Goal: Information Seeking & Learning: Learn about a topic

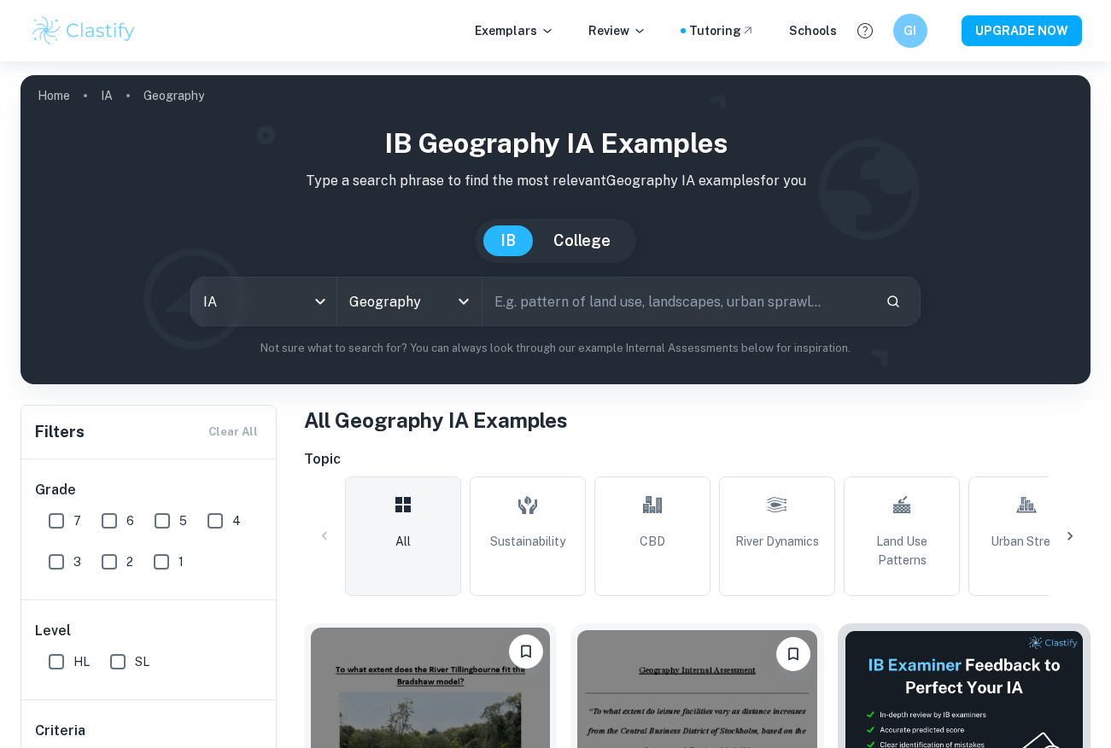
scroll to position [402, 0]
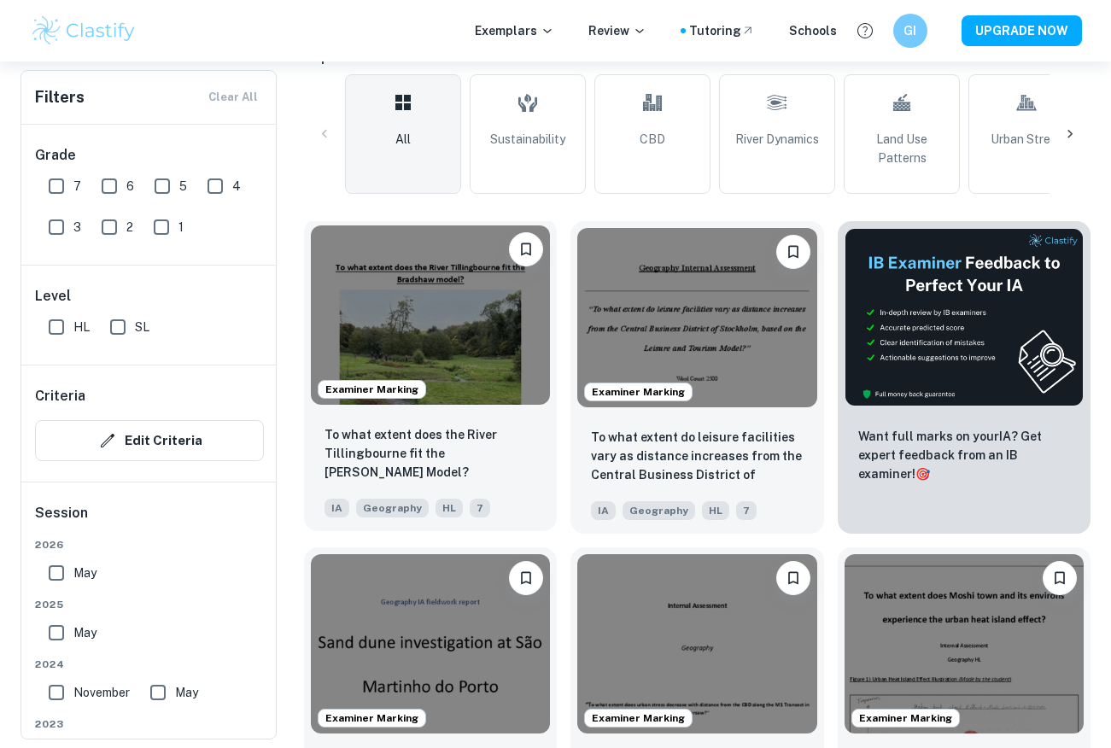
click at [431, 278] on img at bounding box center [430, 315] width 239 height 179
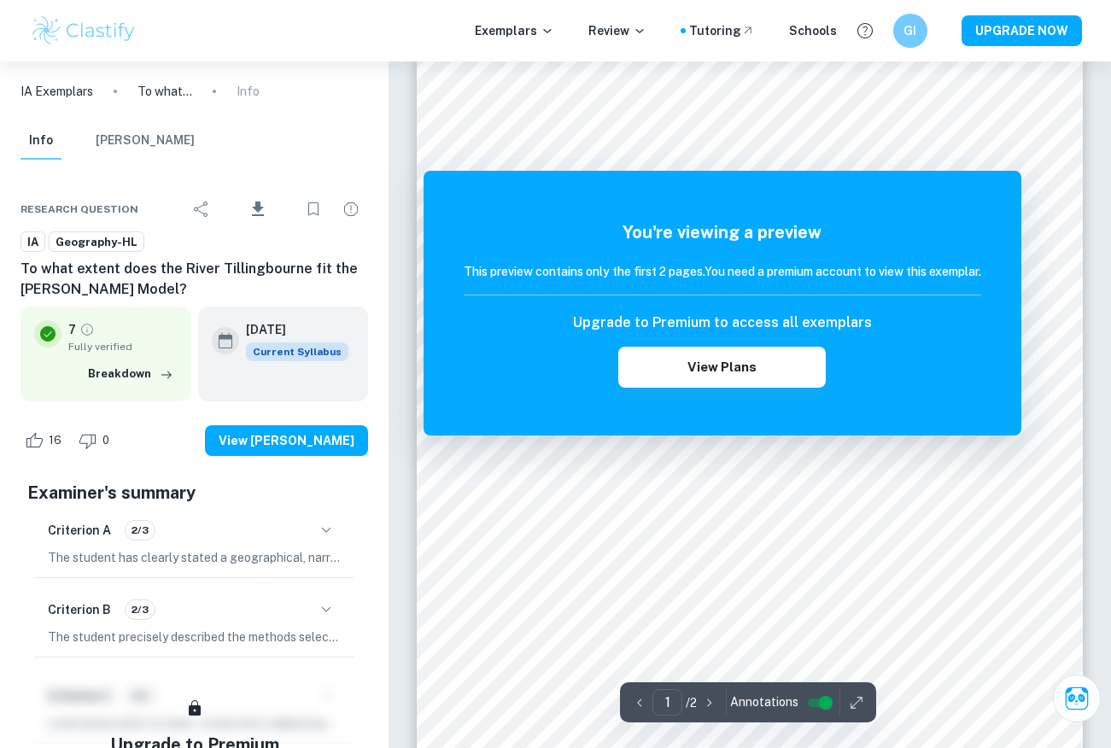
scroll to position [345, 0]
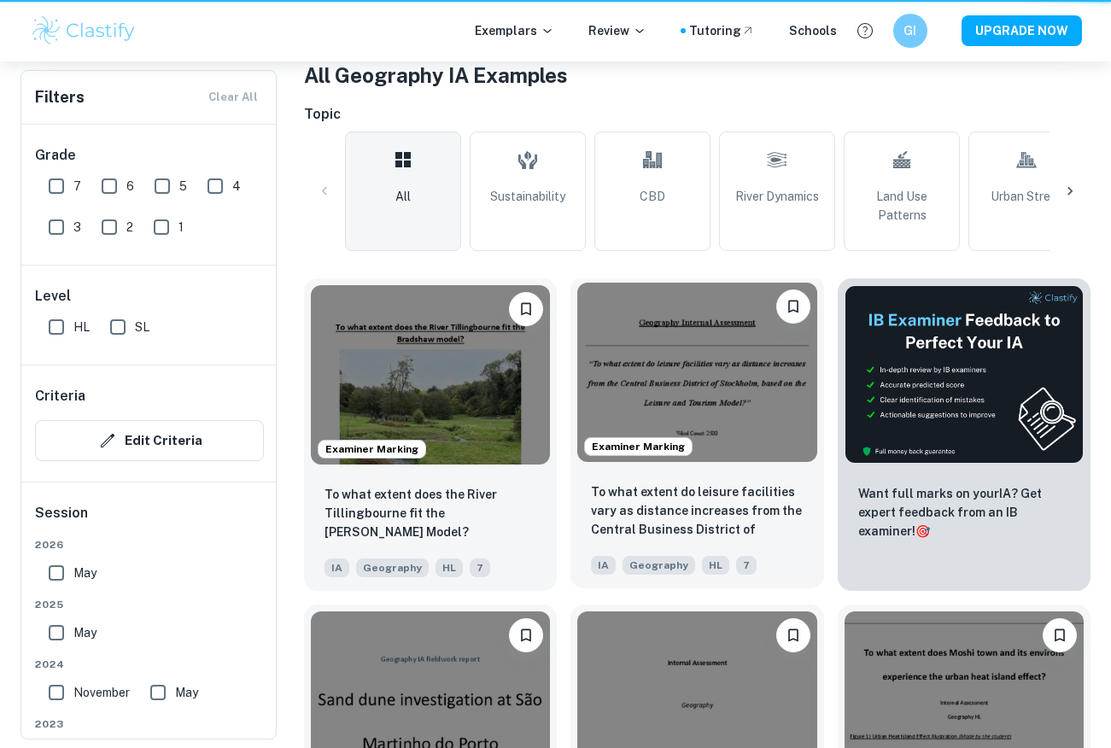
scroll to position [402, 0]
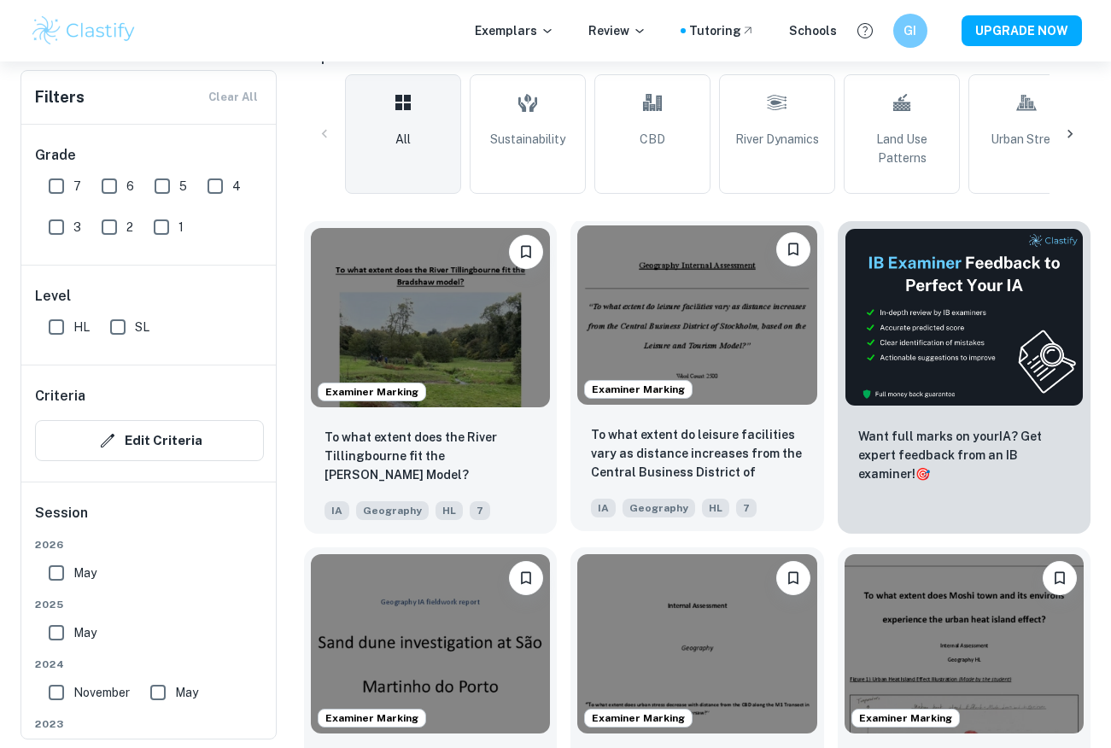
click at [658, 284] on img at bounding box center [696, 315] width 239 height 179
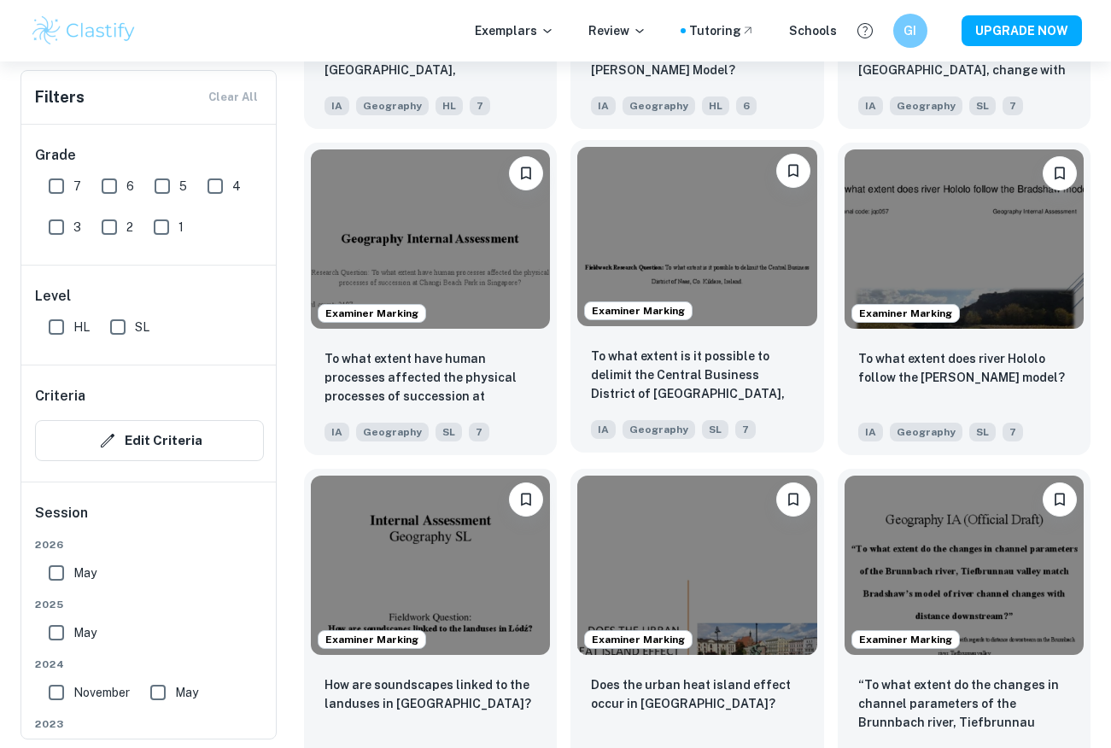
scroll to position [1789, 0]
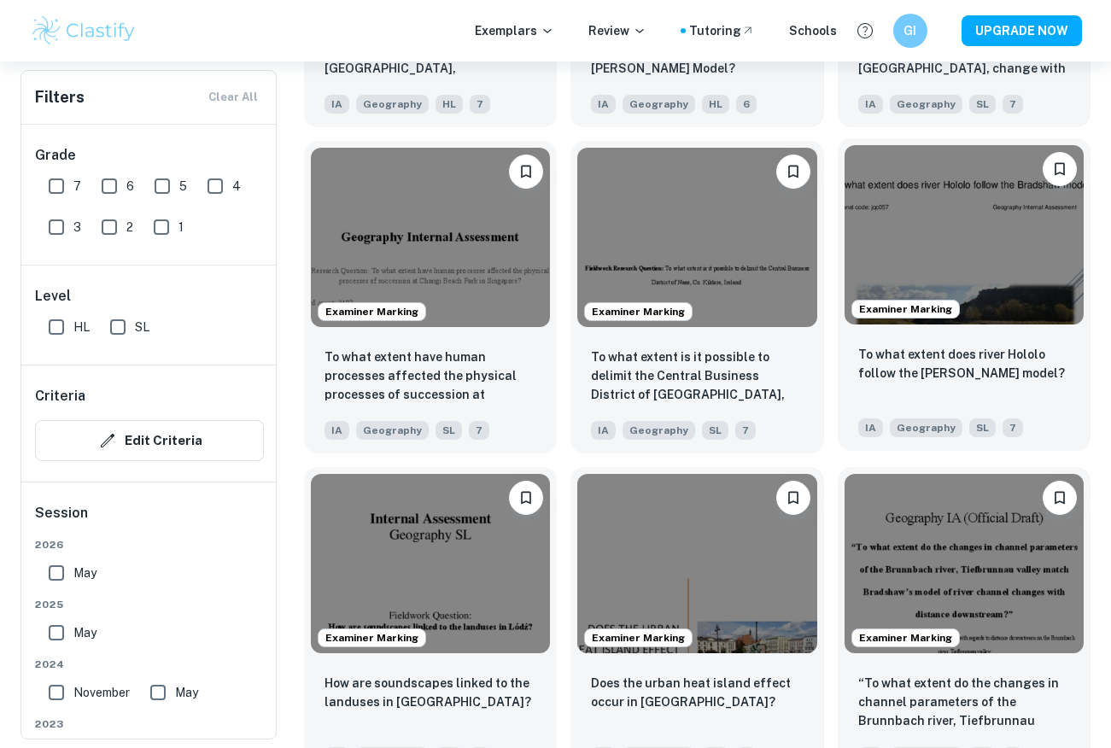
click at [1027, 314] on img at bounding box center [964, 234] width 239 height 179
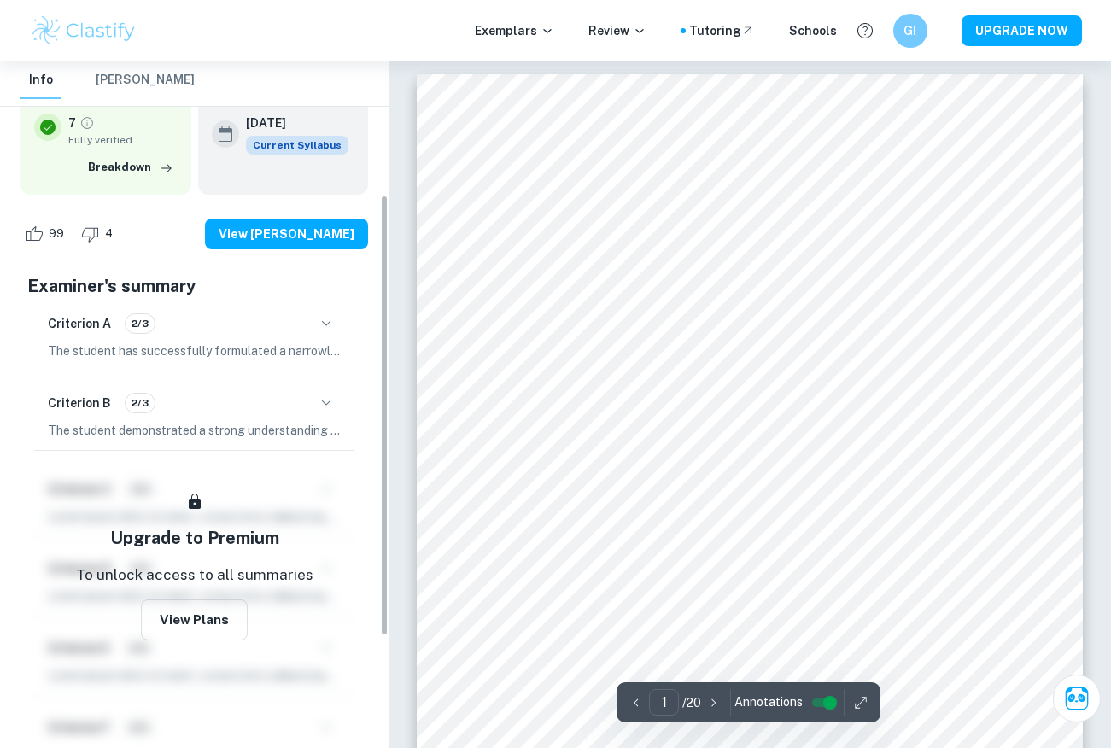
scroll to position [244, 0]
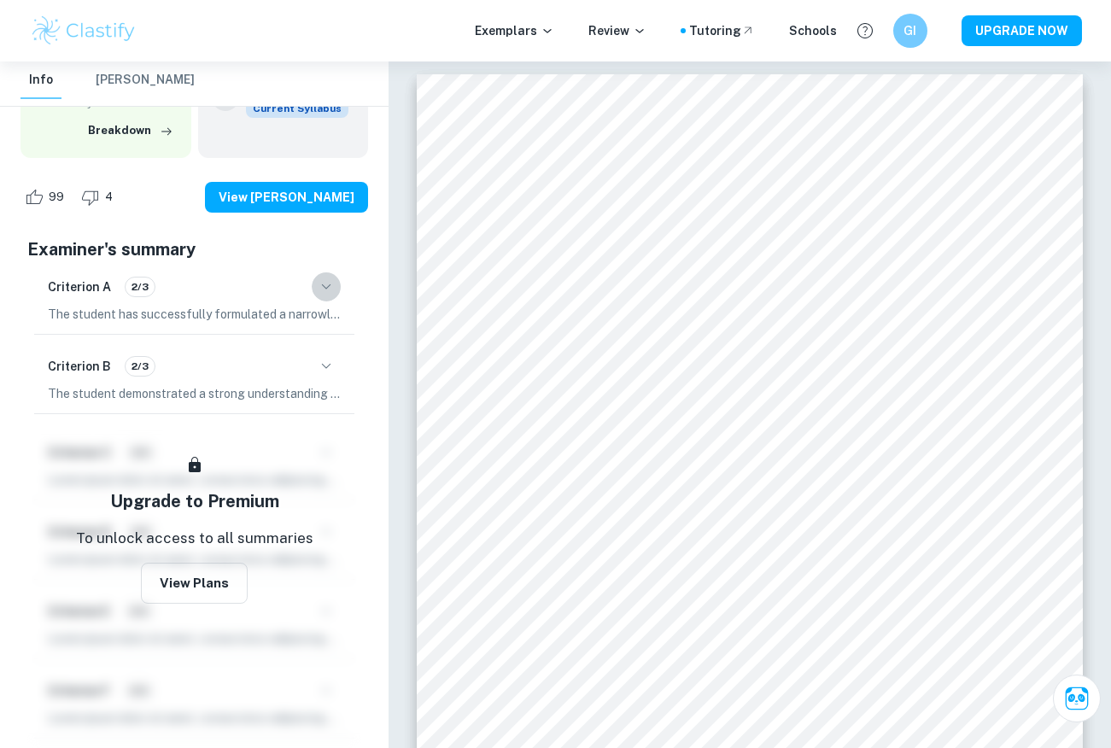
click at [318, 296] on icon "button" at bounding box center [326, 287] width 21 height 21
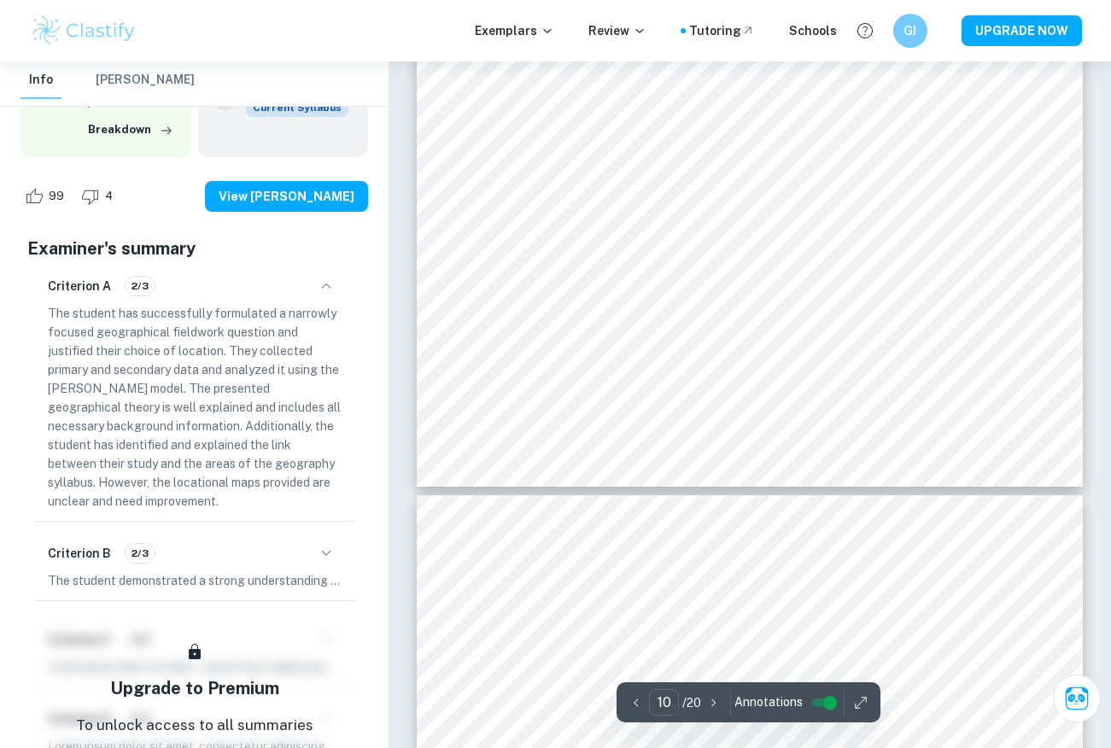
scroll to position [8623, 0]
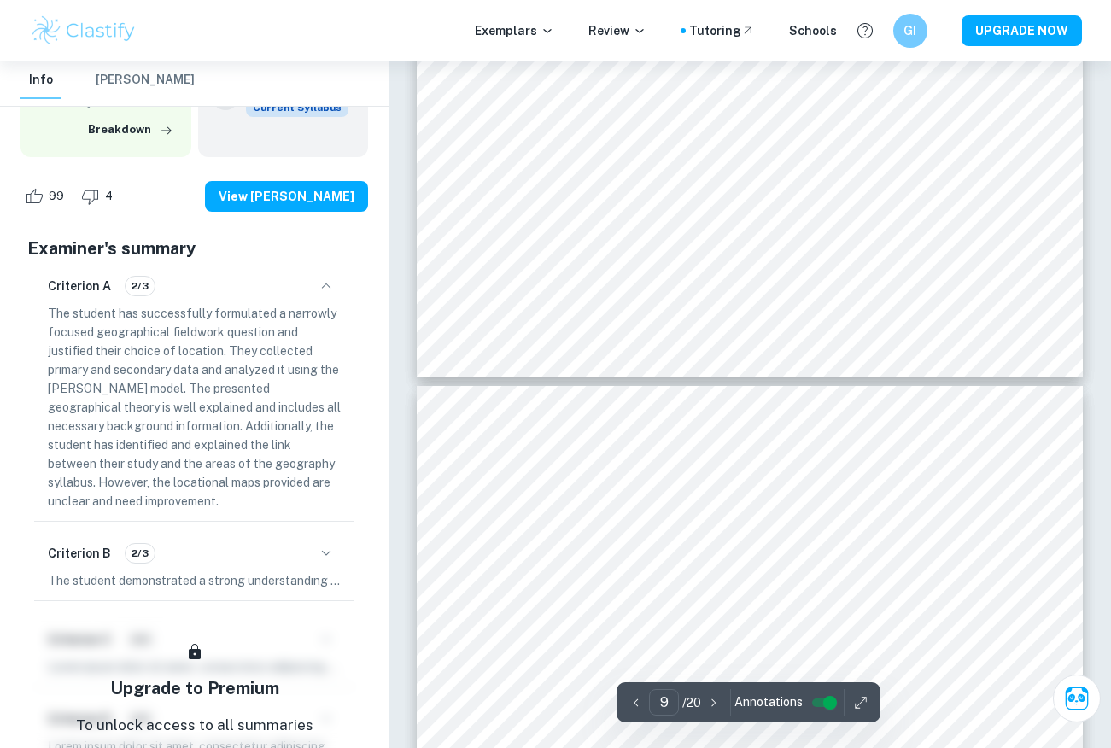
type input "10"
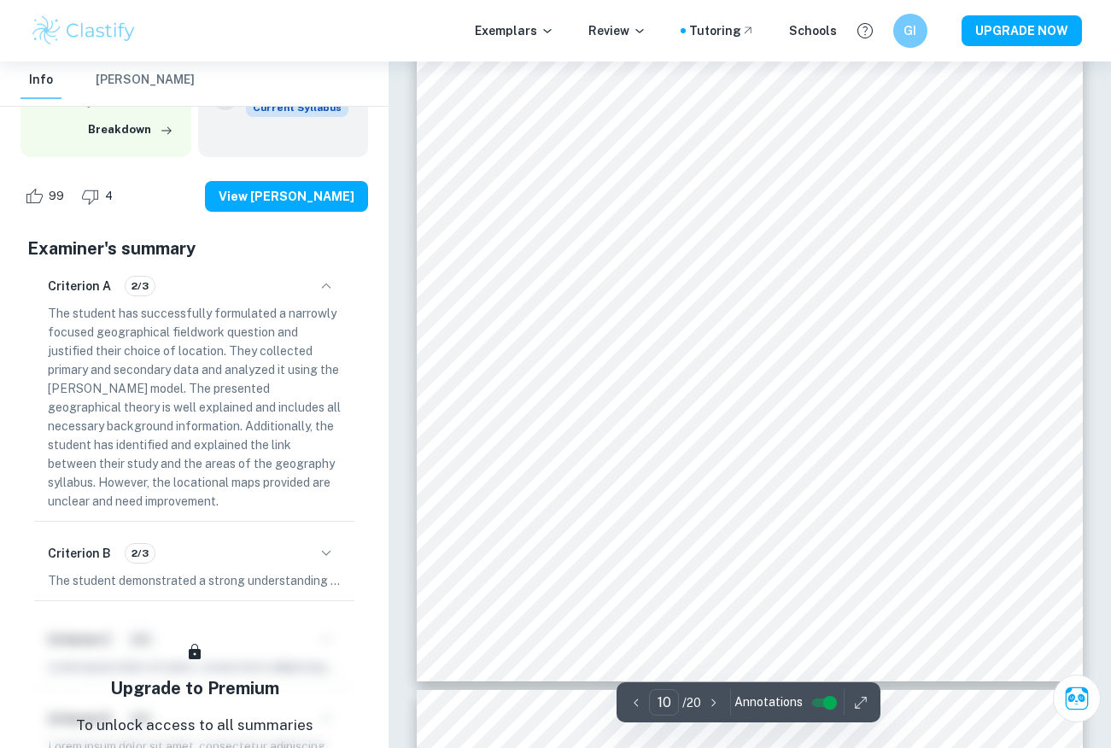
scroll to position [8420, 0]
